Goal: Task Accomplishment & Management: Manage account settings

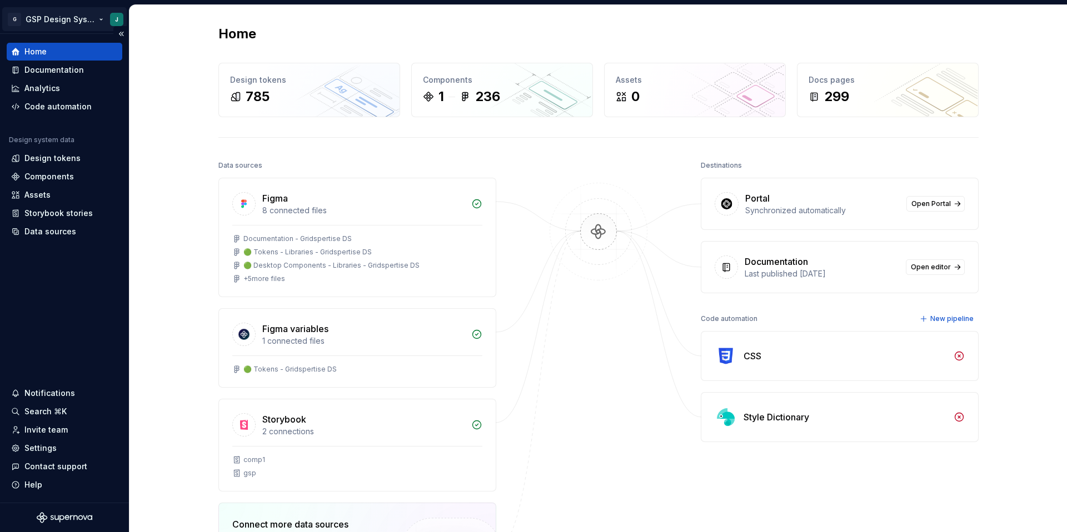
click at [119, 16] on html "G GSP Design System J Home Documentation Analytics Code automation Design syste…" at bounding box center [533, 266] width 1067 height 532
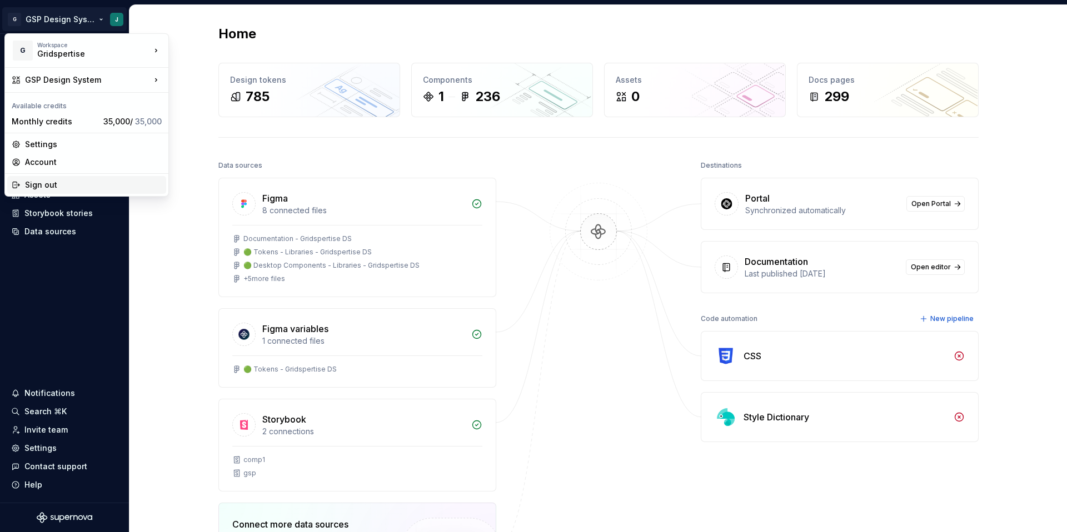
click at [58, 181] on div "Sign out" at bounding box center [93, 184] width 137 height 11
